Goal: Information Seeking & Learning: Check status

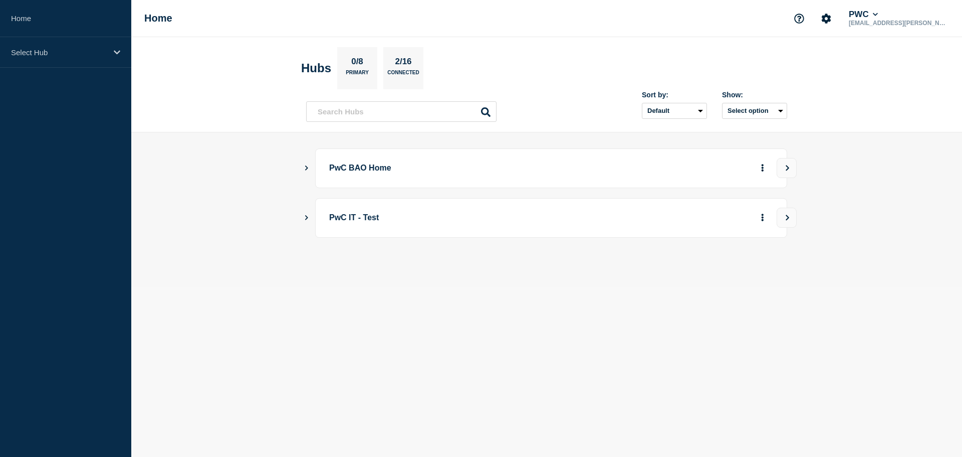
click at [308, 168] on icon "Show Connected Hubs" at bounding box center [306, 167] width 7 height 5
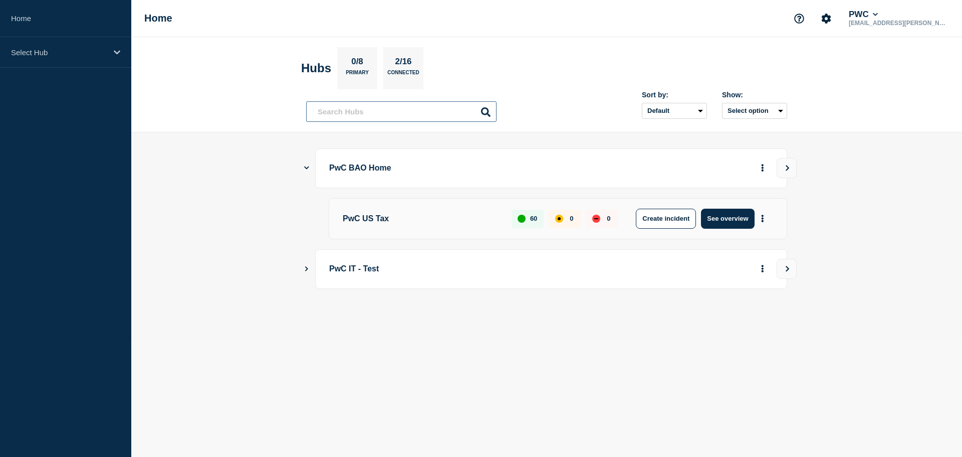
click at [409, 113] on input "text" at bounding box center [401, 111] width 190 height 21
paste input "CHG1520926"
type input "CHG1520926"
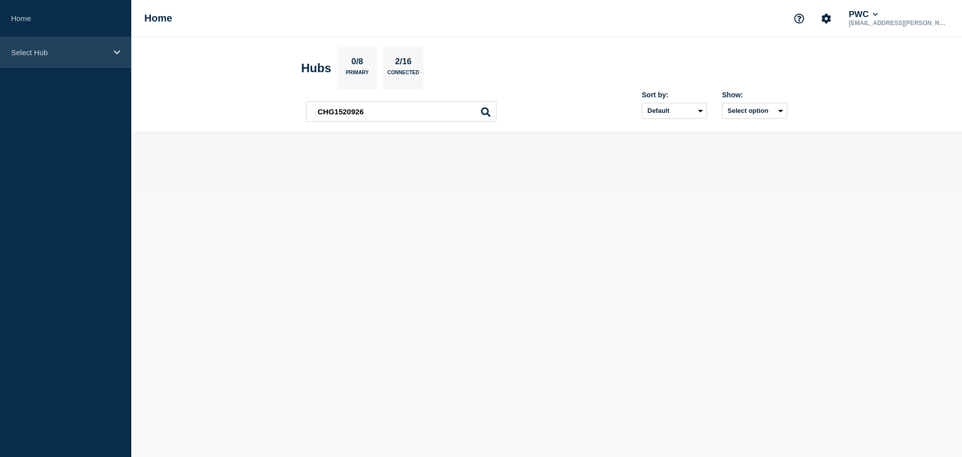
click at [32, 55] on p "Select Hub" at bounding box center [59, 52] width 96 height 9
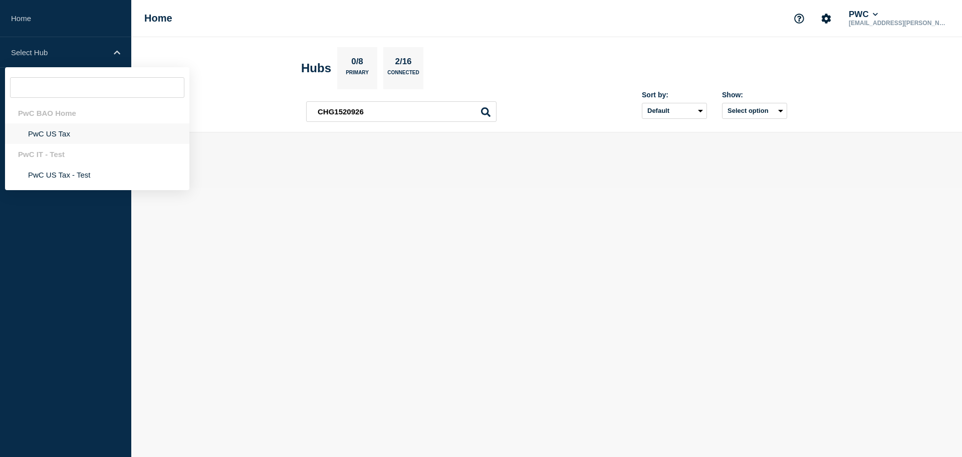
click at [44, 133] on li "PwC US Tax" at bounding box center [97, 133] width 184 height 21
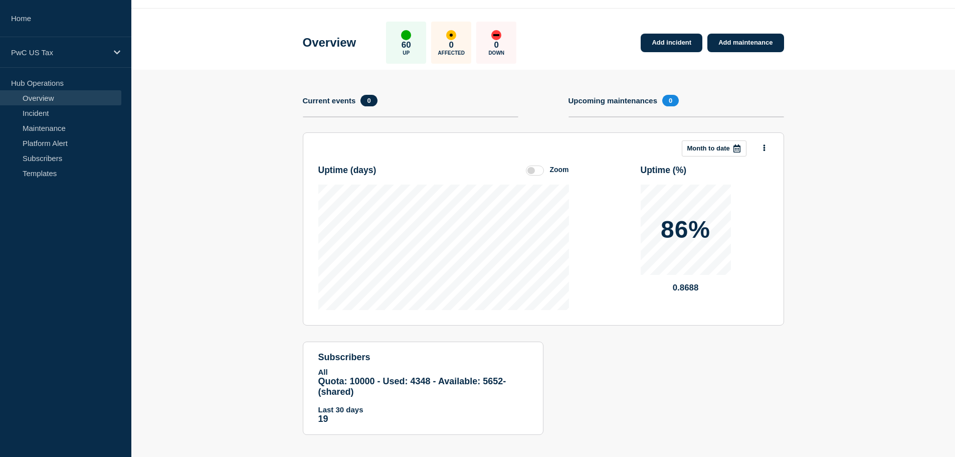
scroll to position [37, 0]
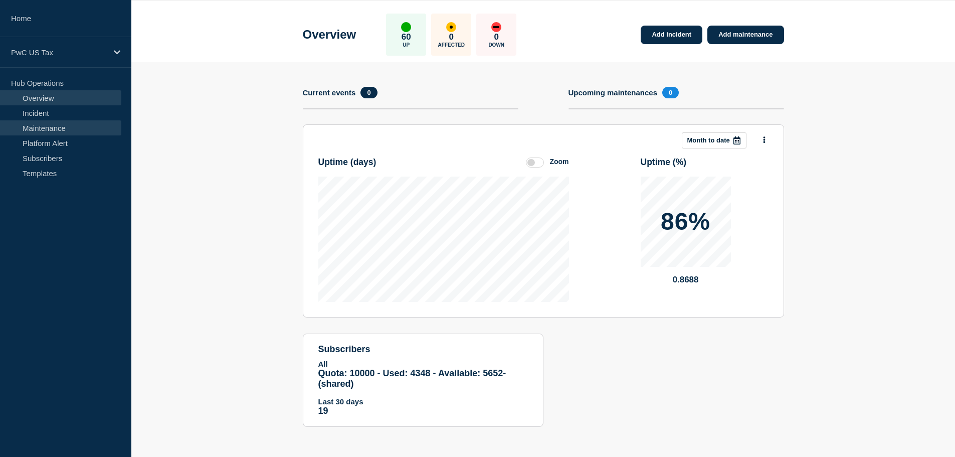
drag, startPoint x: 46, startPoint y: 126, endPoint x: 57, endPoint y: 125, distance: 11.1
click at [46, 126] on link "Maintenance" at bounding box center [60, 127] width 121 height 15
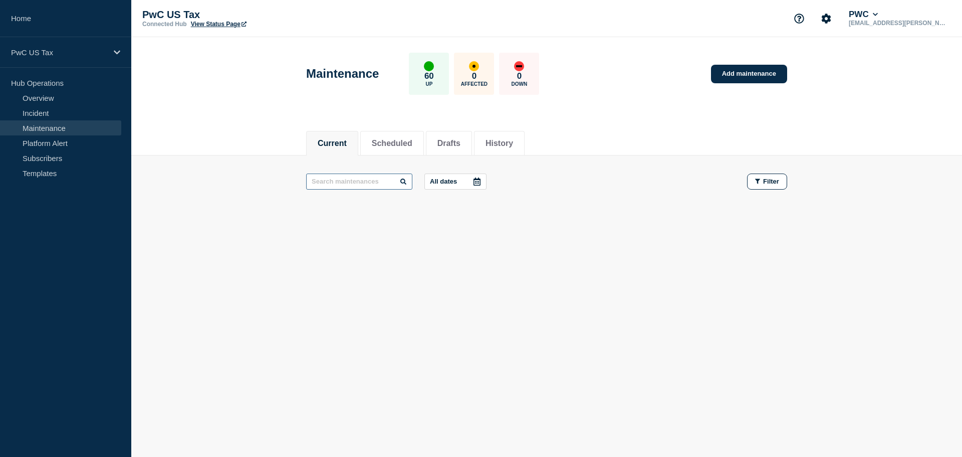
click at [355, 182] on input "text" at bounding box center [359, 181] width 106 height 16
paste input "CHG1520926"
type input "CHG1520926"
click at [381, 183] on input "CHG1520926" at bounding box center [359, 181] width 106 height 16
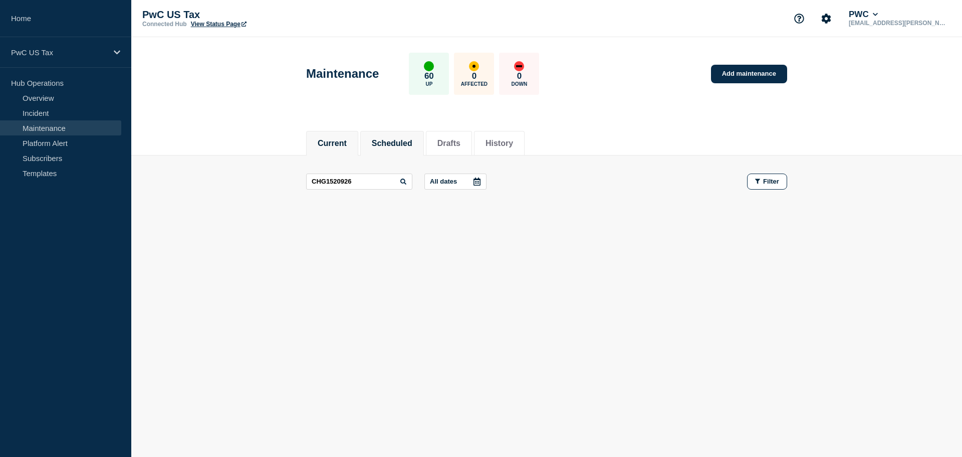
click at [381, 140] on button "Scheduled" at bounding box center [392, 143] width 41 height 9
click at [369, 181] on input "text" at bounding box center [359, 181] width 106 height 16
paste input "CHG1520926"
type input "CHG1520926"
click at [525, 144] on li "History" at bounding box center [499, 143] width 51 height 25
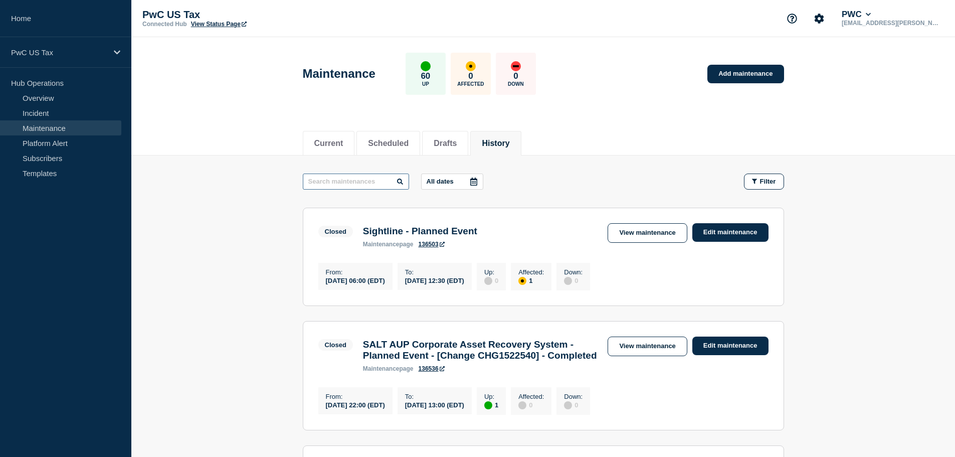
click at [367, 181] on input "text" at bounding box center [356, 181] width 106 height 16
paste input "CHG1520926"
type input "CHG1520926"
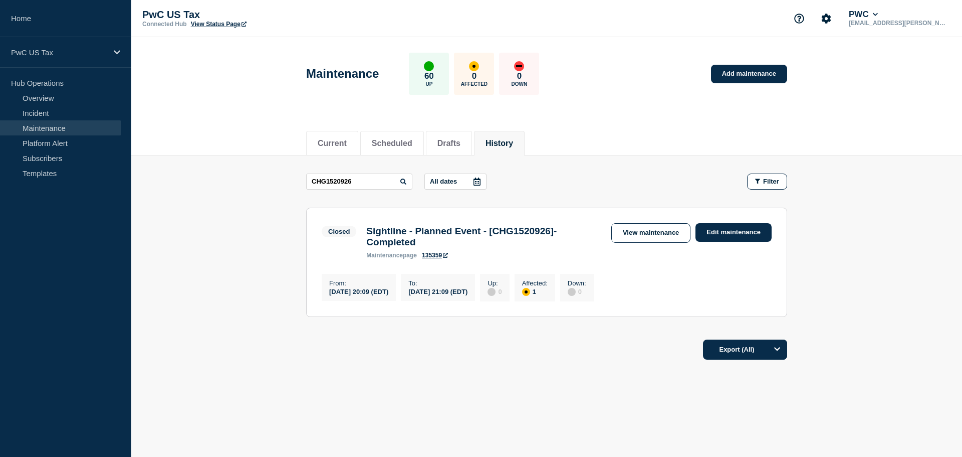
click at [458, 293] on div "[DATE] 21:09 (EDT)" at bounding box center [438, 291] width 59 height 9
drag, startPoint x: 623, startPoint y: 230, endPoint x: 623, endPoint y: 239, distance: 9.0
click at [623, 230] on link "View maintenance" at bounding box center [651, 233] width 79 height 20
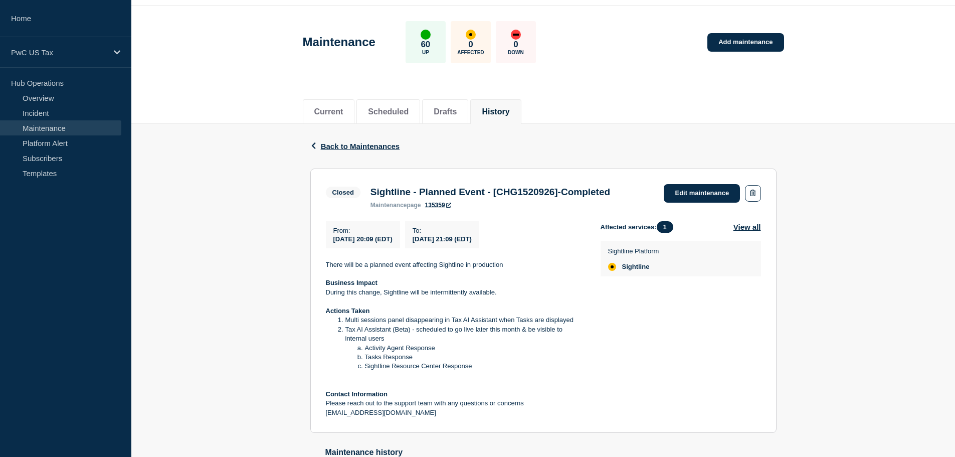
scroll to position [100, 0]
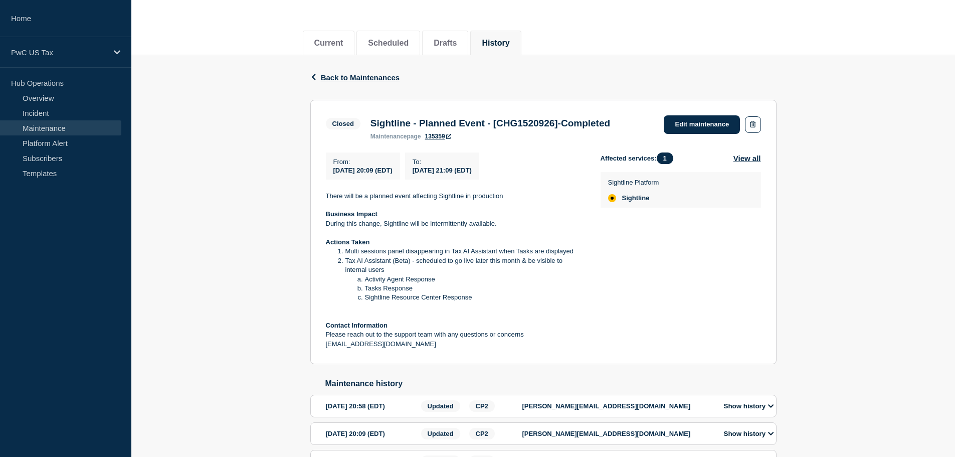
click at [223, 384] on div "Back Back to Maintenances Closed Sightline - Planned Event - [CHG1520926]-Compl…" at bounding box center [543, 307] width 824 height 504
click at [240, 155] on div "Back Back to Maintenances Closed Sightline - Planned Event - [CHG1520926]-Compl…" at bounding box center [543, 307] width 824 height 504
